Goal: Task Accomplishment & Management: Use online tool/utility

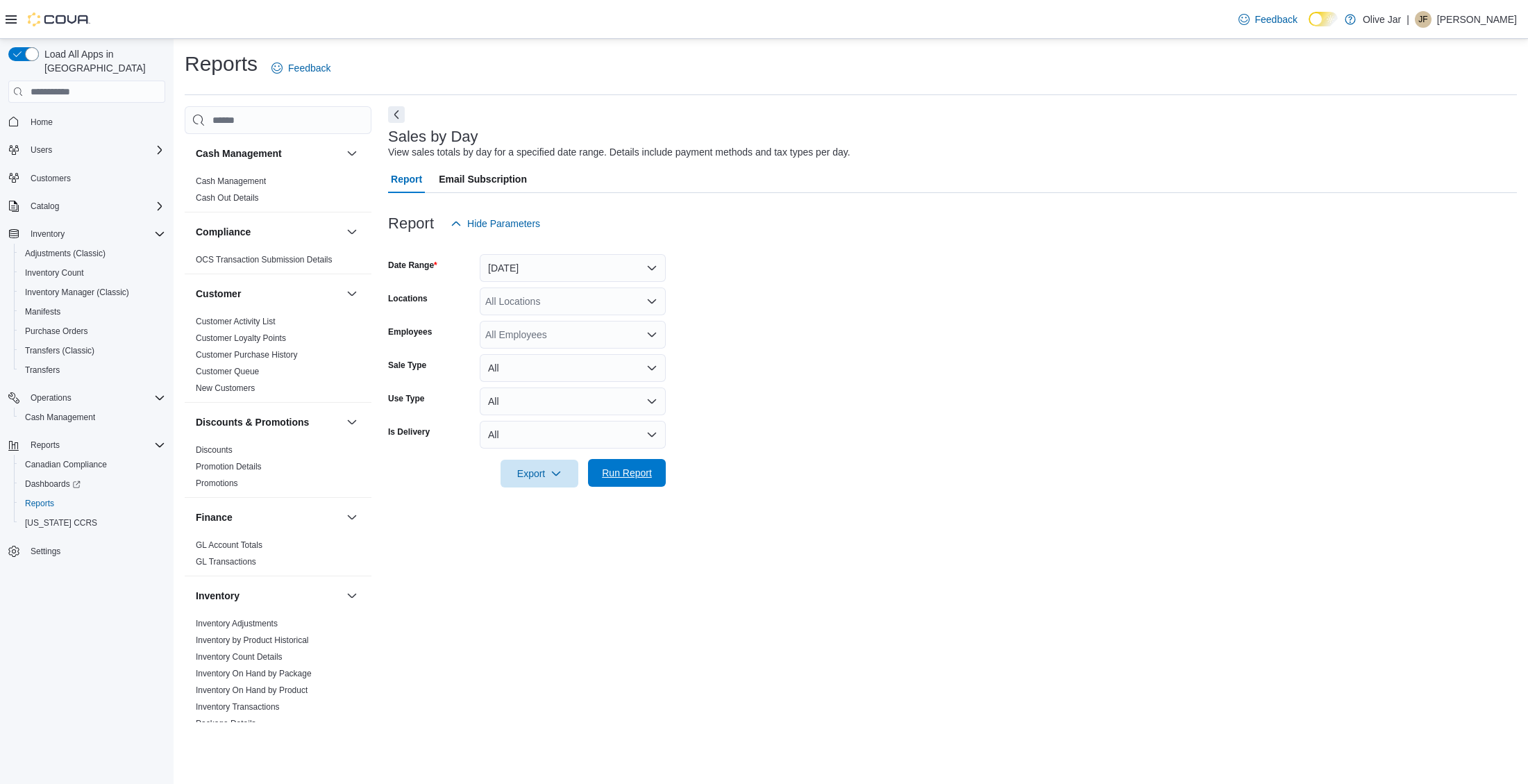
click at [648, 464] on span "Run Report" at bounding box center [627, 473] width 61 height 28
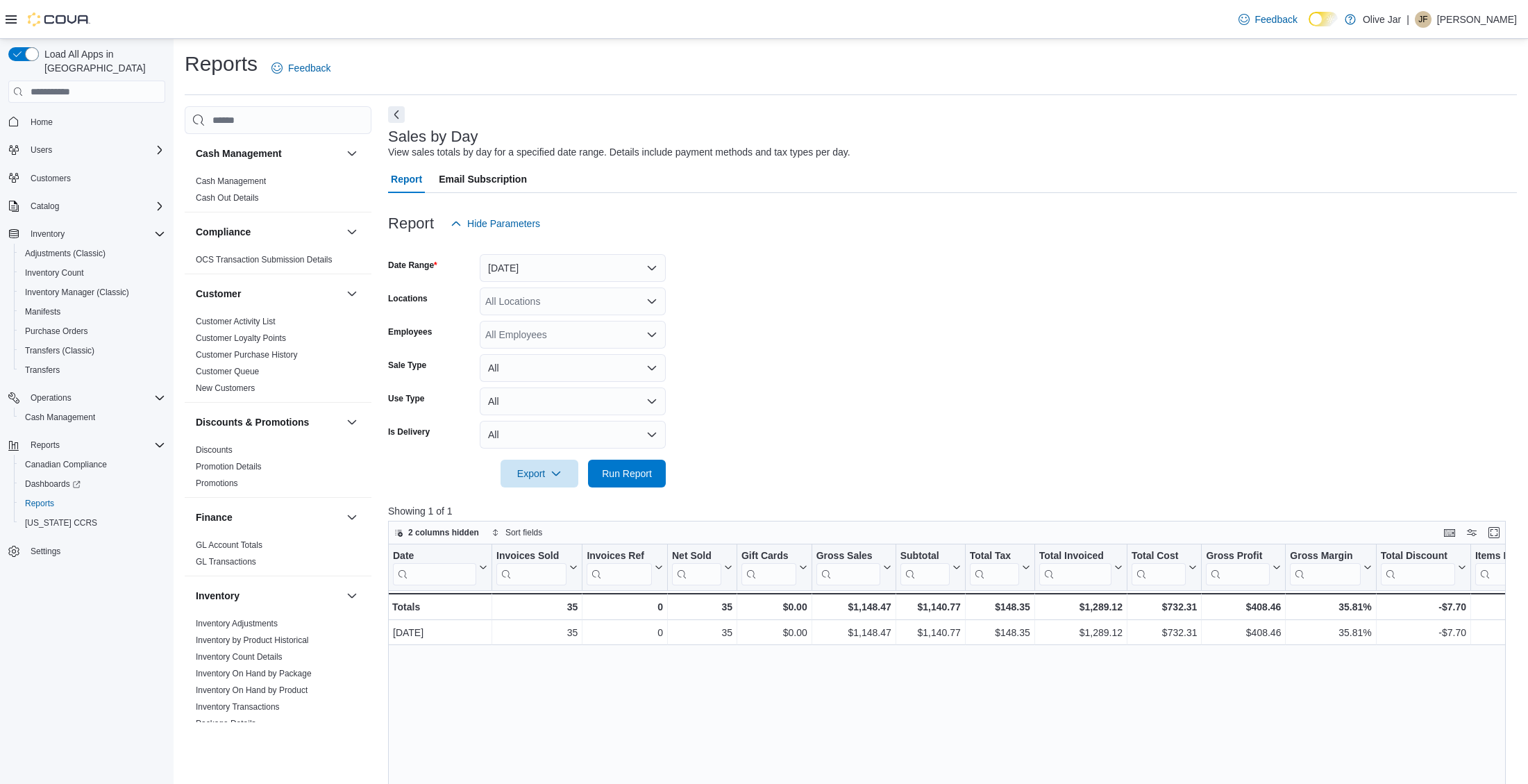
click at [78, 112] on span "Home" at bounding box center [96, 121] width 141 height 18
